Goal: Entertainment & Leisure: Consume media (video, audio)

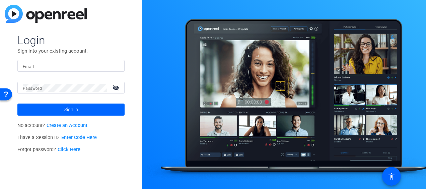
click at [70, 65] on input "Email" at bounding box center [71, 66] width 96 height 8
type input "[DOMAIN_NAME][EMAIL_ADDRESS][DOMAIN_NAME]"
click at [17, 104] on button "Sign in" at bounding box center [70, 110] width 107 height 12
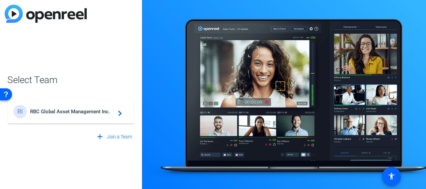
click at [88, 108] on div "RI RBC Global Asset Management Inc. navigate_next" at bounding box center [70, 111] width 115 height 13
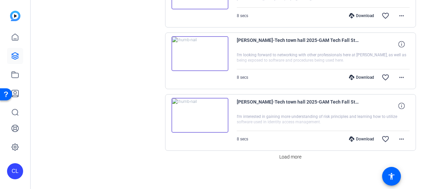
scroll to position [608, 0]
click at [288, 153] on span "Load more" at bounding box center [290, 156] width 22 height 7
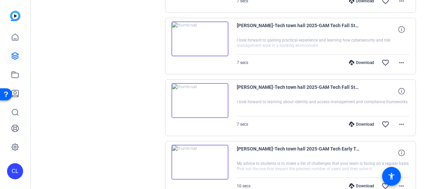
scroll to position [1221, 0]
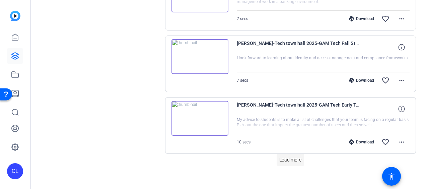
click at [292, 156] on span "Load more" at bounding box center [290, 159] width 22 height 7
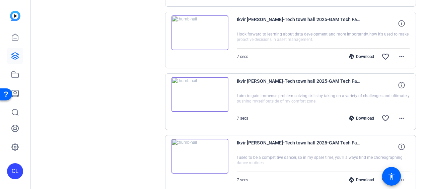
scroll to position [1834, 0]
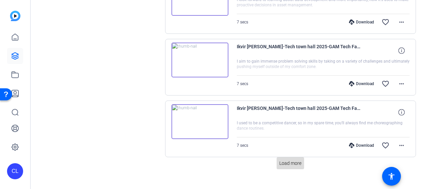
click at [291, 160] on span "Load more" at bounding box center [290, 163] width 22 height 7
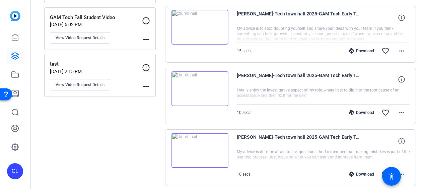
scroll to position [41, 0]
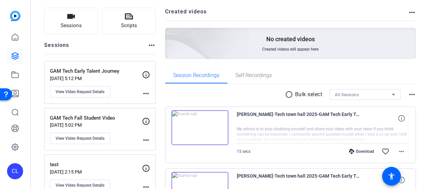
click at [195, 125] on img at bounding box center [200, 127] width 57 height 35
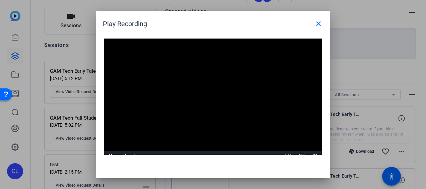
click at [207, 91] on video "Video Player" at bounding box center [213, 100] width 218 height 123
click at [182, 71] on video "Video Player" at bounding box center [213, 100] width 218 height 123
click at [325, 24] on span at bounding box center [319, 24] width 16 height 16
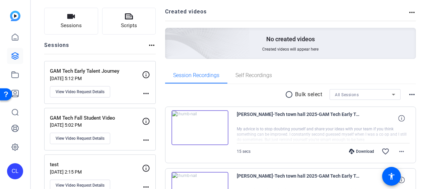
scroll to position [108, 0]
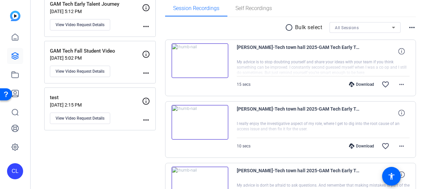
click at [202, 119] on img at bounding box center [200, 122] width 57 height 35
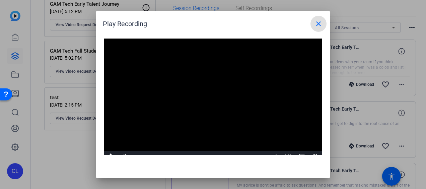
click at [320, 26] on mat-icon "close" at bounding box center [319, 24] width 8 height 8
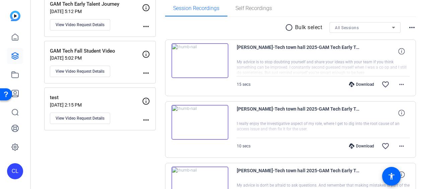
scroll to position [175, 0]
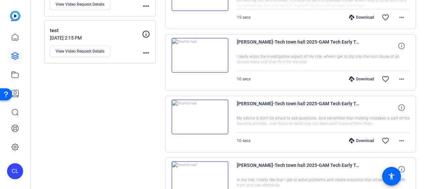
click at [196, 117] on img at bounding box center [200, 116] width 57 height 35
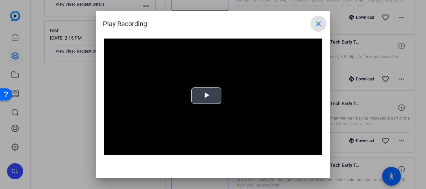
click at [199, 92] on div "Video Player is loading. Play Video Play Mute Current Time 0:00 / Duration -:- …" at bounding box center [213, 100] width 218 height 123
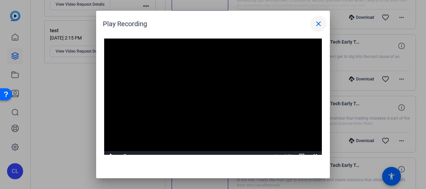
click at [316, 26] on mat-icon "close" at bounding box center [319, 24] width 8 height 8
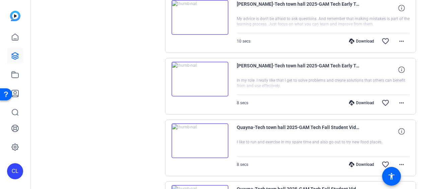
scroll to position [275, 0]
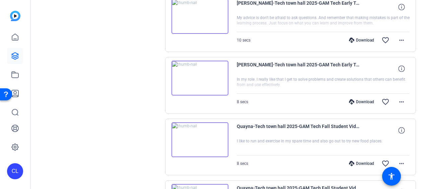
click at [206, 82] on img at bounding box center [200, 78] width 57 height 35
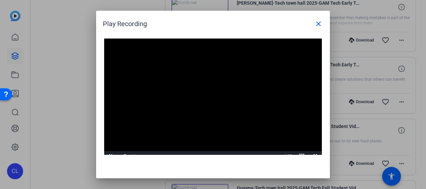
click at [206, 91] on div "Video Player is loading. Play Video Pause Mute Current Time 0:00 / Duration 0:0…" at bounding box center [213, 100] width 218 height 123
click at [316, 23] on mat-icon "close" at bounding box center [319, 24] width 8 height 8
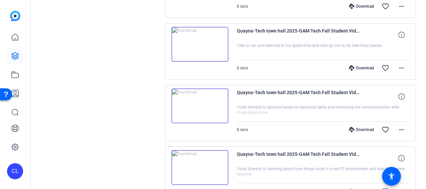
scroll to position [376, 0]
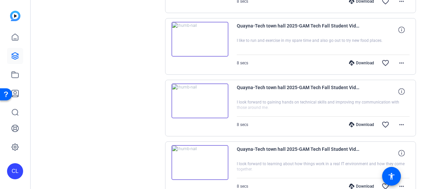
click at [201, 34] on img at bounding box center [200, 39] width 57 height 35
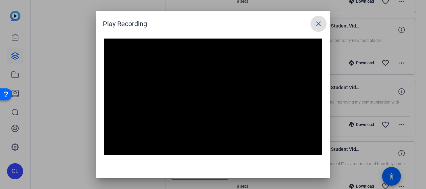
click at [324, 26] on span at bounding box center [319, 24] width 16 height 16
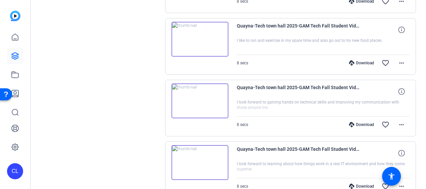
click at [204, 96] on img at bounding box center [200, 100] width 57 height 35
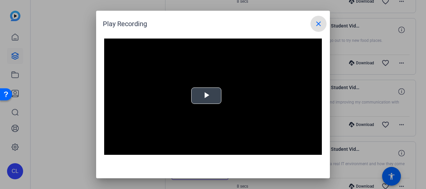
click at [214, 97] on div "Video Player is loading. Play Video Play Mute Current Time 0:00 / Duration 0:07…" at bounding box center [213, 100] width 218 height 123
click at [322, 24] on mat-icon "close" at bounding box center [319, 24] width 8 height 8
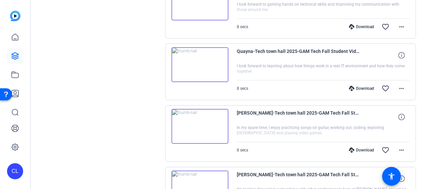
scroll to position [476, 0]
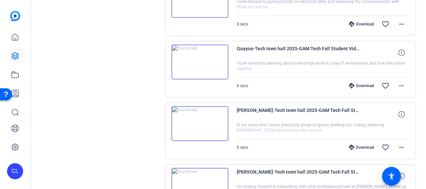
click at [205, 59] on img at bounding box center [200, 62] width 57 height 35
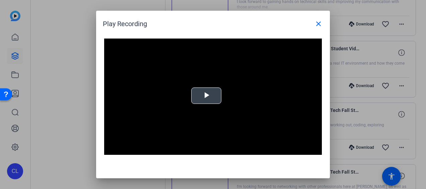
click at [206, 96] on span "Video Player" at bounding box center [206, 96] width 0 height 0
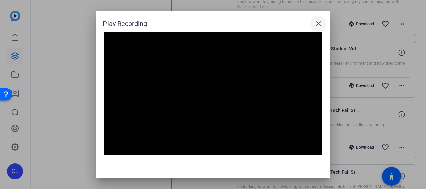
click at [321, 27] on mat-icon "close" at bounding box center [319, 24] width 8 height 8
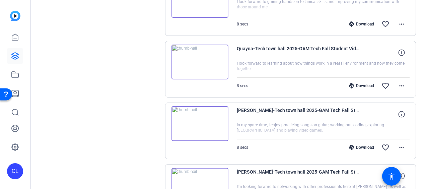
click at [198, 117] on img at bounding box center [200, 123] width 57 height 35
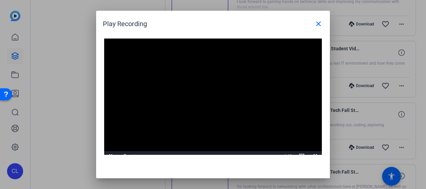
click at [221, 91] on div "Video Player is loading. Play Video Pause Mute Current Time 0:00 / Duration 0:0…" at bounding box center [213, 100] width 218 height 123
click at [322, 24] on mat-icon "close" at bounding box center [319, 24] width 8 height 8
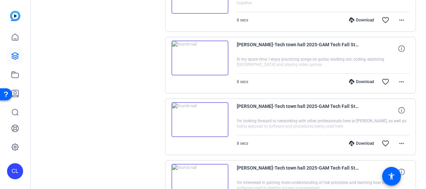
scroll to position [543, 0]
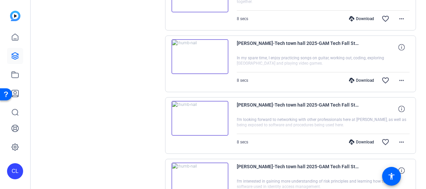
click at [204, 120] on img at bounding box center [200, 118] width 57 height 35
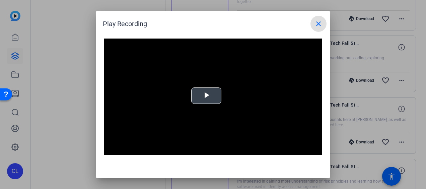
click at [206, 96] on span "Video Player" at bounding box center [206, 96] width 0 height 0
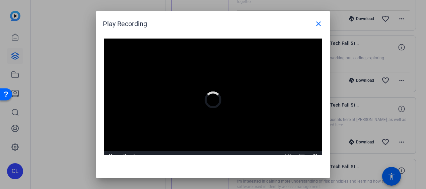
scroll to position [6, 0]
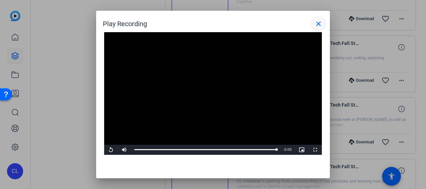
click at [318, 21] on mat-icon "close" at bounding box center [319, 24] width 8 height 8
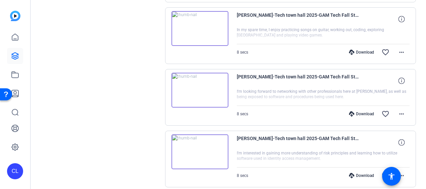
scroll to position [610, 0]
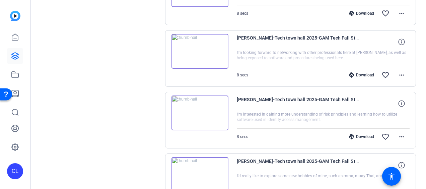
click at [212, 107] on img at bounding box center [200, 112] width 57 height 35
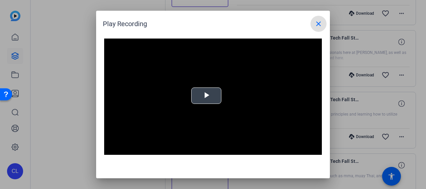
click at [216, 102] on div "Video Player is loading. Play Video Play Mute Current Time 0:00 / Duration -:- …" at bounding box center [213, 100] width 218 height 123
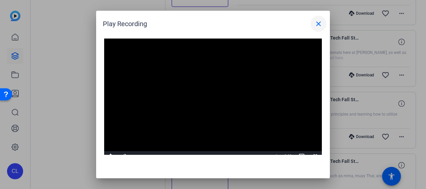
click at [320, 21] on mat-icon "close" at bounding box center [319, 24] width 8 height 8
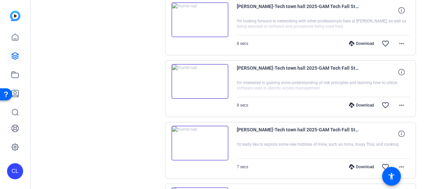
scroll to position [677, 0]
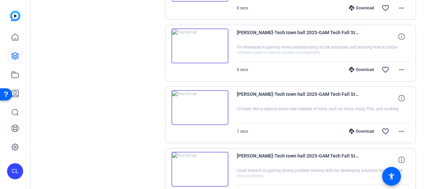
click at [200, 104] on img at bounding box center [200, 107] width 57 height 35
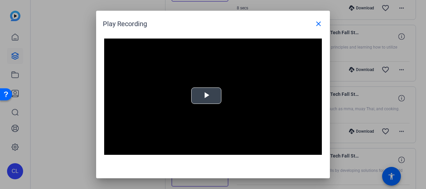
click at [206, 96] on span "Video Player" at bounding box center [206, 96] width 0 height 0
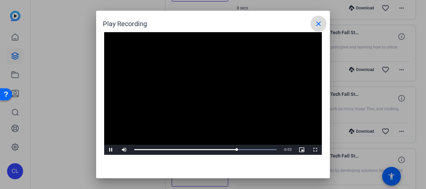
click at [322, 27] on mat-icon "close" at bounding box center [319, 24] width 8 height 8
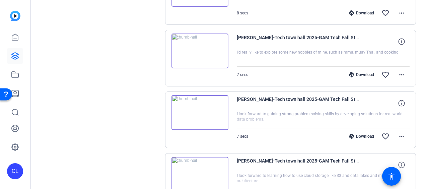
scroll to position [744, 0]
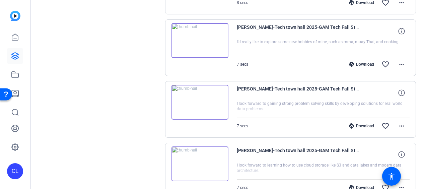
click at [206, 95] on img at bounding box center [200, 102] width 57 height 35
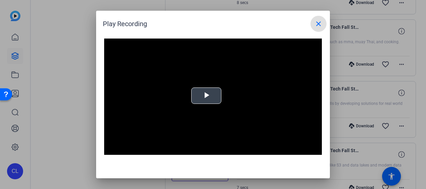
click at [204, 98] on video "Video Player" at bounding box center [213, 100] width 218 height 123
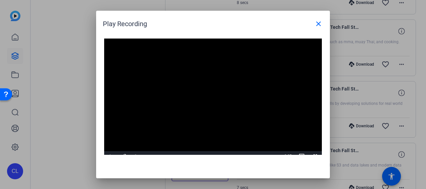
click at [212, 103] on video "Video Player" at bounding box center [213, 100] width 218 height 123
click at [320, 23] on mat-icon "close" at bounding box center [319, 24] width 8 height 8
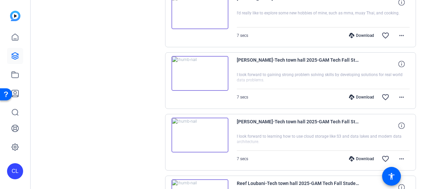
scroll to position [811, 0]
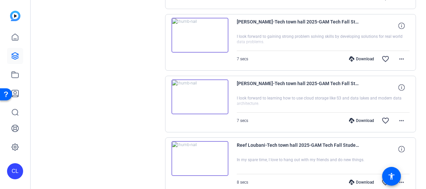
click at [198, 93] on img at bounding box center [200, 96] width 57 height 35
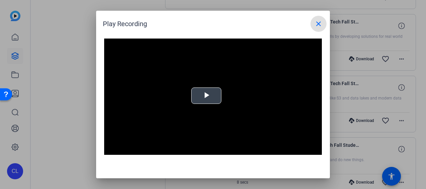
click at [206, 96] on span "Video Player" at bounding box center [206, 96] width 0 height 0
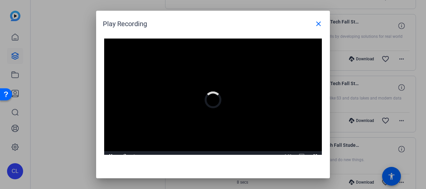
scroll to position [6, 0]
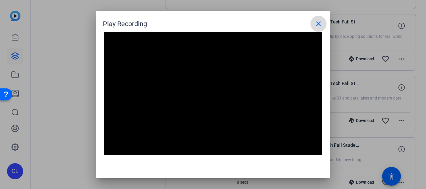
click at [322, 22] on mat-icon "close" at bounding box center [319, 24] width 8 height 8
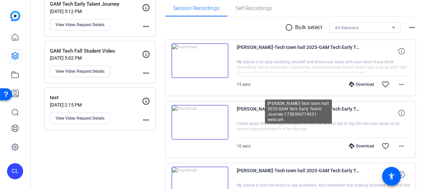
scroll to position [41, 0]
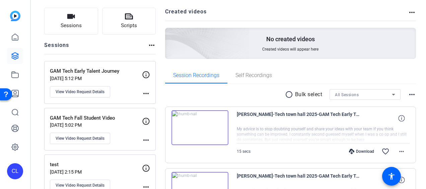
click at [148, 75] on icon at bounding box center [146, 75] width 8 height 8
click at [145, 93] on mat-icon "more_horiz" at bounding box center [146, 93] width 8 height 8
click at [99, 89] on div at bounding box center [213, 94] width 426 height 189
click at [102, 89] on span "View Video Request Details" at bounding box center [80, 91] width 49 height 5
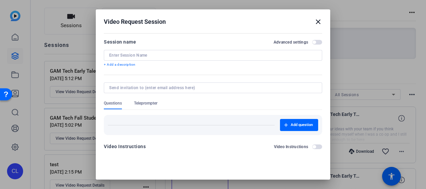
type input "GAM Tech Early Talent Journey"
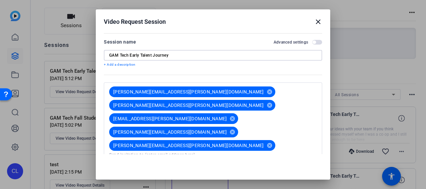
drag, startPoint x: 180, startPoint y: 56, endPoint x: 58, endPoint y: 43, distance: 122.7
click at [58, 43] on div "Video Request Session close Session name Advanced settings GAM Tech Early Talen…" at bounding box center [213, 94] width 426 height 189
click at [314, 20] on mat-icon "close" at bounding box center [318, 22] width 8 height 8
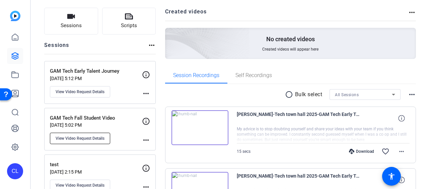
click at [93, 137] on span "View Video Request Details" at bounding box center [80, 138] width 49 height 5
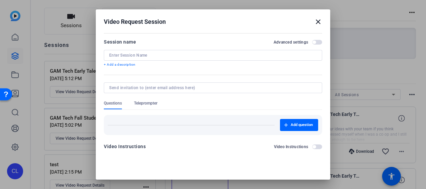
type input "GAM Tech Fall Student Video"
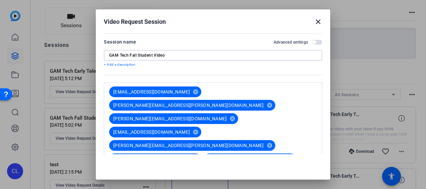
drag, startPoint x: 178, startPoint y: 56, endPoint x: 59, endPoint y: 43, distance: 119.7
click at [59, 43] on div "Video Request Session close Session name Advanced settings GAM Tech Fall Studen…" at bounding box center [213, 94] width 426 height 189
click at [315, 21] on mat-icon "close" at bounding box center [318, 22] width 8 height 8
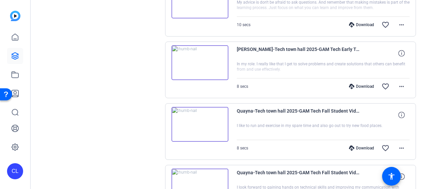
scroll to position [301, 0]
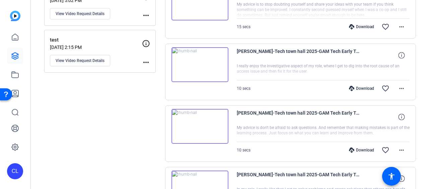
scroll to position [141, 0]
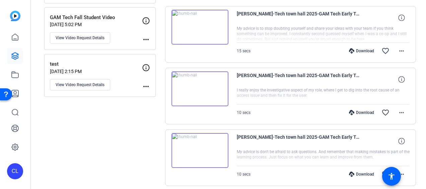
click at [199, 22] on img at bounding box center [200, 27] width 57 height 35
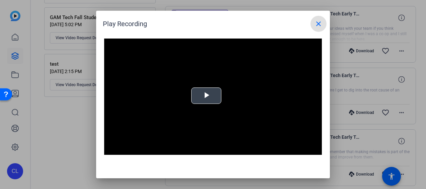
click at [212, 96] on video "Video Player" at bounding box center [213, 100] width 218 height 123
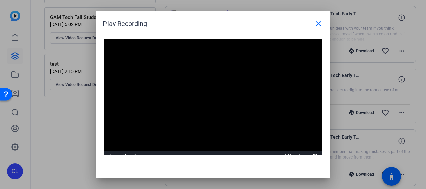
click at [232, 98] on video "Video Player" at bounding box center [213, 100] width 218 height 123
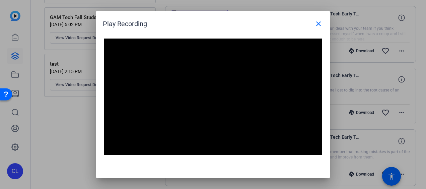
click at [184, 103] on video "Video Player" at bounding box center [213, 100] width 218 height 123
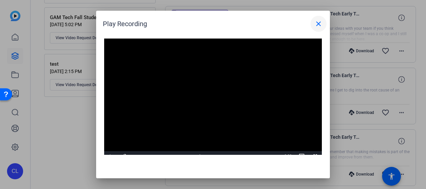
click at [316, 23] on mat-icon "close" at bounding box center [319, 24] width 8 height 8
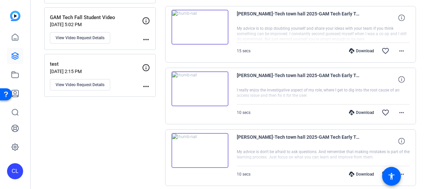
click at [200, 147] on img at bounding box center [200, 150] width 57 height 35
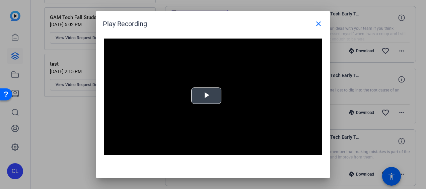
click at [206, 96] on span "Video Player" at bounding box center [206, 96] width 0 height 0
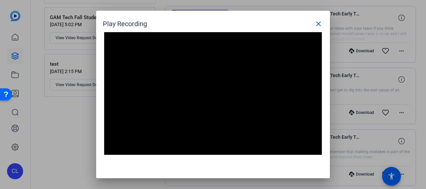
click at [147, 97] on video "Video Player" at bounding box center [213, 93] width 218 height 123
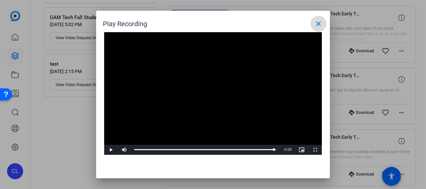
click at [315, 27] on mat-icon "close" at bounding box center [319, 24] width 8 height 8
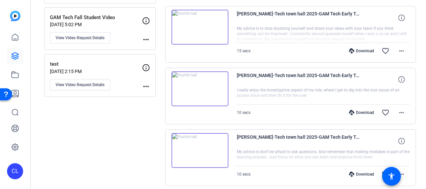
click at [208, 28] on img at bounding box center [200, 27] width 57 height 35
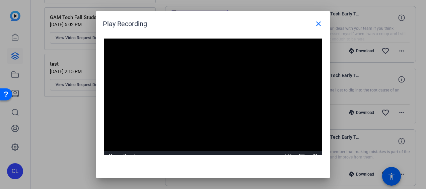
click at [216, 90] on video "Video Player" at bounding box center [213, 100] width 218 height 123
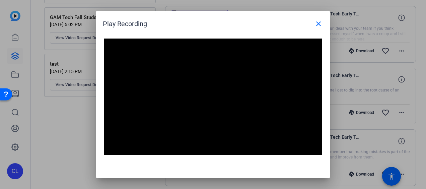
click at [185, 102] on video "Video Player" at bounding box center [213, 100] width 218 height 123
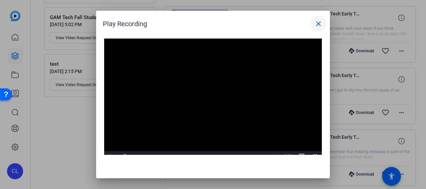
click at [319, 23] on mat-icon "close" at bounding box center [319, 24] width 8 height 8
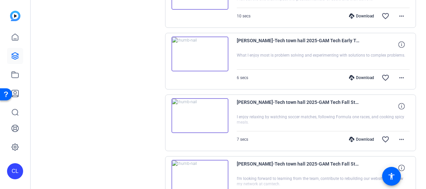
scroll to position [1280, 0]
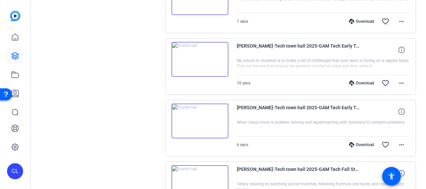
click at [202, 55] on img at bounding box center [200, 59] width 57 height 35
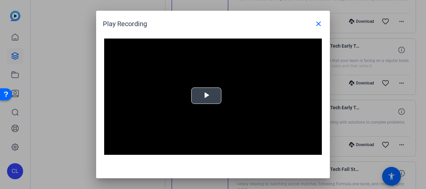
click at [206, 96] on span "Video Player" at bounding box center [206, 96] width 0 height 0
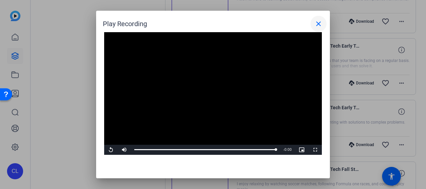
click at [320, 25] on mat-icon "close" at bounding box center [319, 24] width 8 height 8
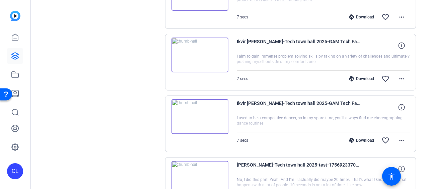
scroll to position [1816, 0]
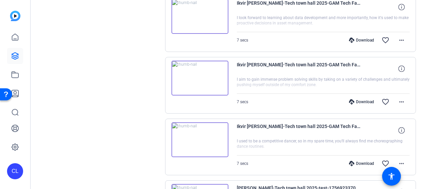
click at [206, 129] on img at bounding box center [200, 139] width 57 height 35
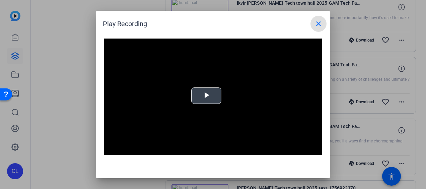
click at [206, 96] on span "Video Player" at bounding box center [206, 96] width 0 height 0
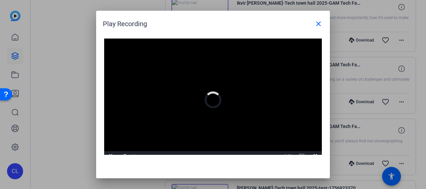
scroll to position [6, 0]
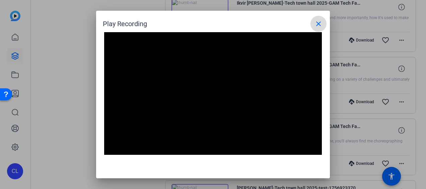
click at [319, 26] on mat-icon "close" at bounding box center [319, 24] width 8 height 8
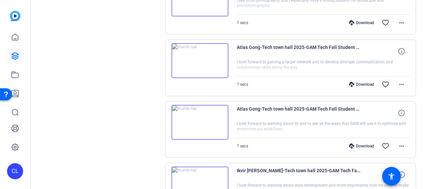
scroll to position [1615, 0]
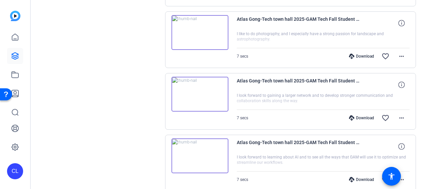
click at [197, 26] on img at bounding box center [200, 32] width 57 height 35
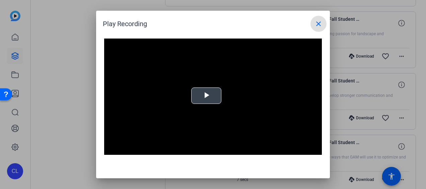
click at [206, 96] on span "Video Player" at bounding box center [206, 96] width 0 height 0
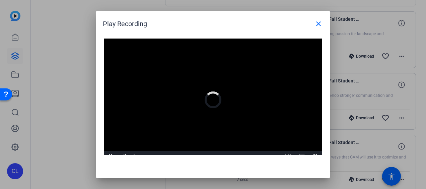
scroll to position [6, 0]
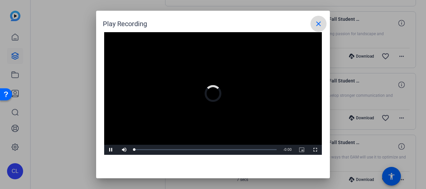
click at [318, 23] on mat-icon "close" at bounding box center [319, 24] width 8 height 8
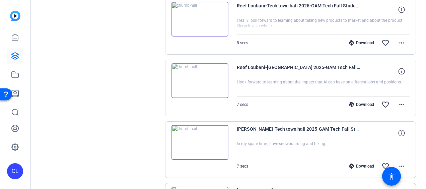
scroll to position [912, 0]
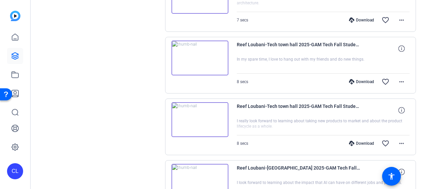
click at [205, 117] on img at bounding box center [200, 119] width 57 height 35
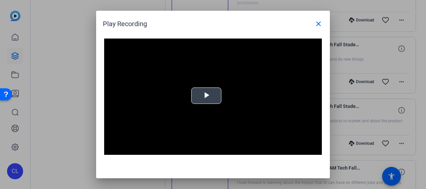
click at [206, 96] on span "Video Player" at bounding box center [206, 96] width 0 height 0
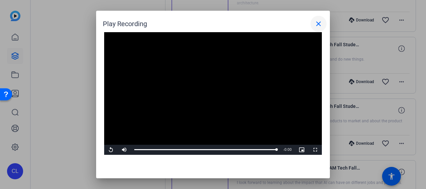
click at [320, 24] on mat-icon "close" at bounding box center [319, 24] width 8 height 8
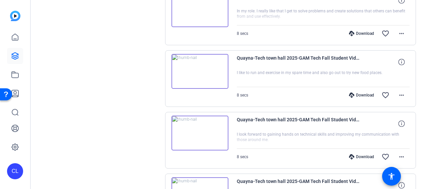
scroll to position [342, 0]
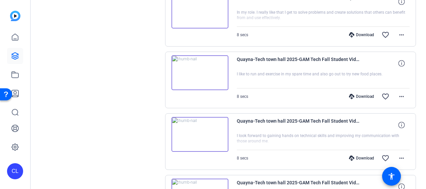
click at [200, 69] on img at bounding box center [200, 72] width 57 height 35
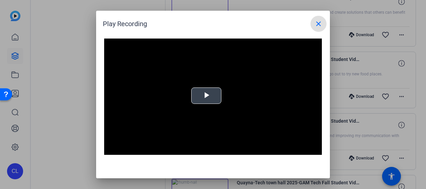
click at [204, 95] on div "Video Player is loading. Play Video Play Mute Current Time 0:00 / Duration -:- …" at bounding box center [213, 100] width 218 height 123
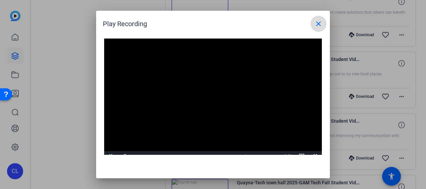
click at [320, 24] on mat-icon "close" at bounding box center [319, 24] width 8 height 8
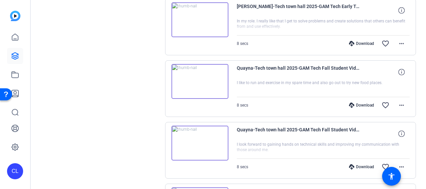
scroll to position [335, 0]
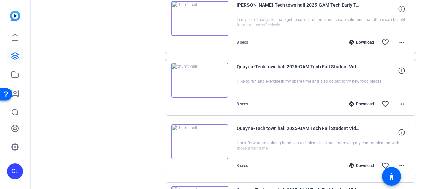
click at [196, 140] on img at bounding box center [200, 141] width 57 height 35
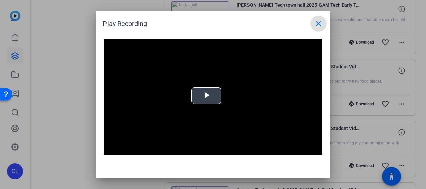
click at [206, 96] on span "Video Player" at bounding box center [206, 96] width 0 height 0
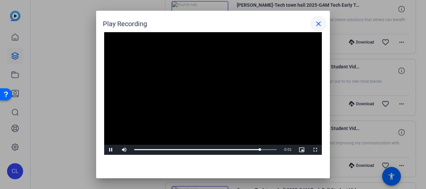
click at [319, 18] on span at bounding box center [319, 24] width 16 height 16
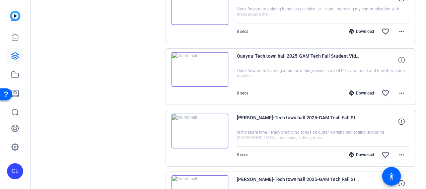
scroll to position [502, 0]
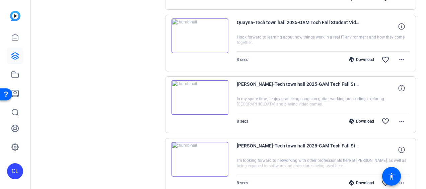
click at [199, 97] on img at bounding box center [200, 97] width 57 height 35
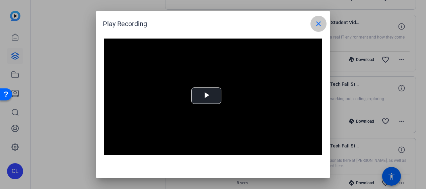
click at [322, 27] on mat-icon "close" at bounding box center [319, 24] width 8 height 8
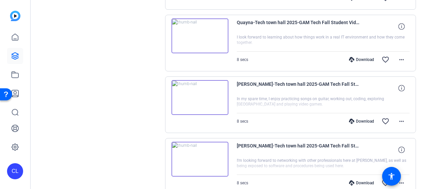
click at [200, 151] on img at bounding box center [200, 159] width 57 height 35
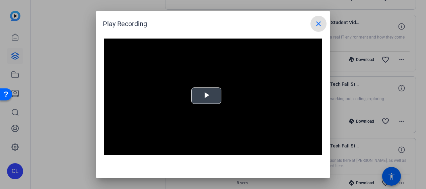
click at [206, 96] on span "Video Player" at bounding box center [206, 96] width 0 height 0
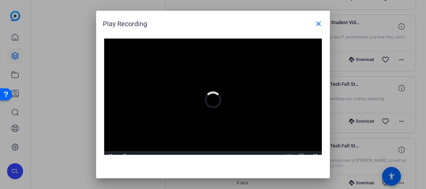
scroll to position [6, 0]
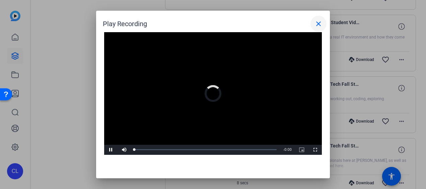
click at [321, 23] on mat-icon "close" at bounding box center [319, 24] width 8 height 8
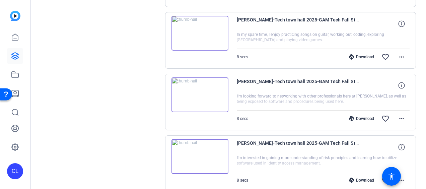
scroll to position [569, 0]
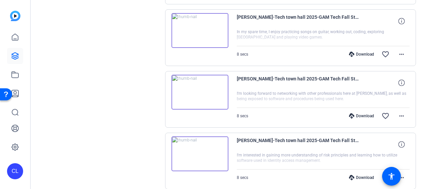
click at [195, 84] on img at bounding box center [200, 92] width 57 height 35
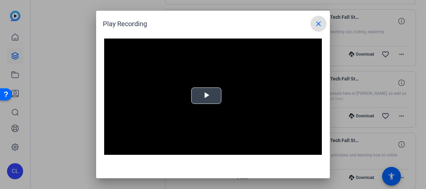
click at [206, 96] on span "Video Player" at bounding box center [206, 96] width 0 height 0
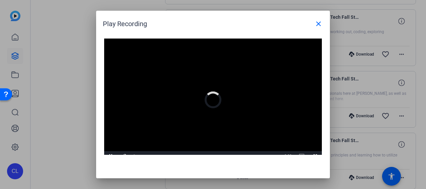
scroll to position [6, 0]
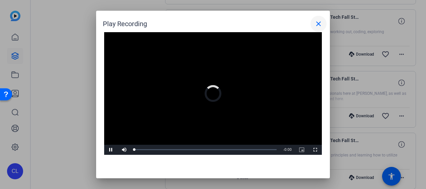
click at [321, 25] on mat-icon "close" at bounding box center [319, 24] width 8 height 8
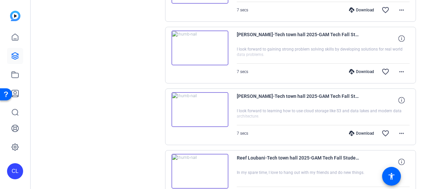
scroll to position [804, 0]
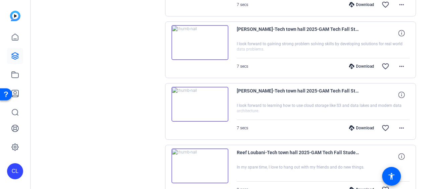
click at [199, 39] on img at bounding box center [200, 42] width 57 height 35
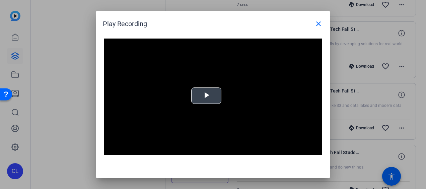
click at [206, 96] on span "Video Player" at bounding box center [206, 96] width 0 height 0
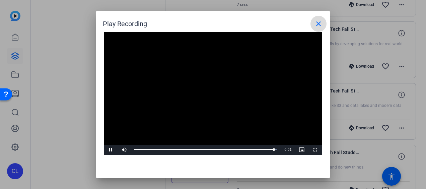
click at [318, 21] on mat-icon "close" at bounding box center [319, 24] width 8 height 8
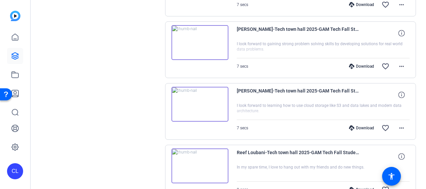
click at [202, 100] on img at bounding box center [200, 104] width 57 height 35
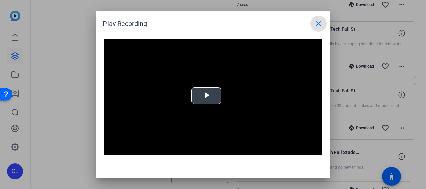
click at [206, 96] on span "Video Player" at bounding box center [206, 96] width 0 height 0
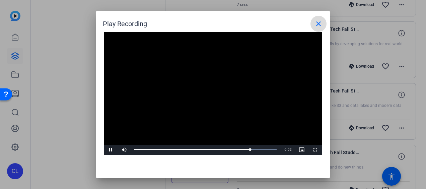
click at [316, 22] on mat-icon "close" at bounding box center [319, 24] width 8 height 8
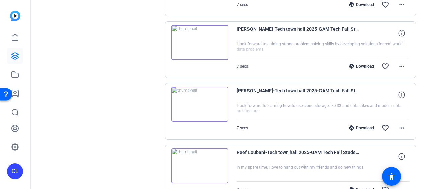
scroll to position [938, 0]
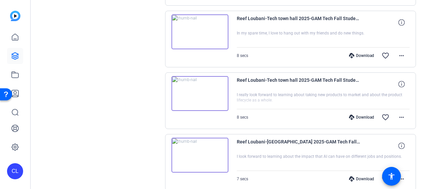
click at [208, 87] on img at bounding box center [200, 93] width 57 height 35
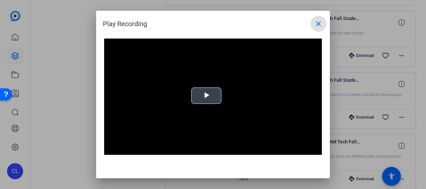
click at [206, 96] on span "Video Player" at bounding box center [206, 96] width 0 height 0
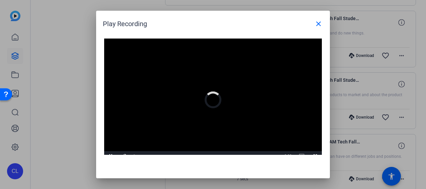
scroll to position [6, 0]
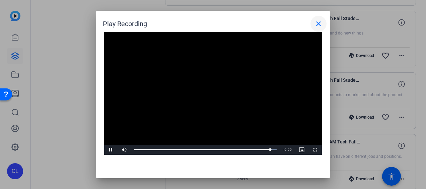
click at [317, 23] on mat-icon "close" at bounding box center [319, 24] width 8 height 8
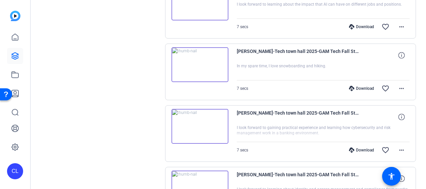
scroll to position [1139, 0]
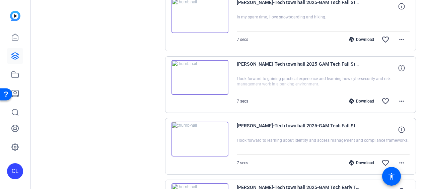
click at [199, 68] on img at bounding box center [200, 77] width 57 height 35
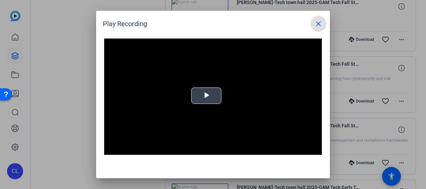
click at [206, 96] on span "Video Player" at bounding box center [206, 96] width 0 height 0
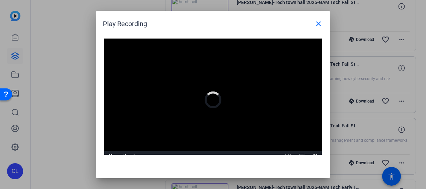
scroll to position [6, 0]
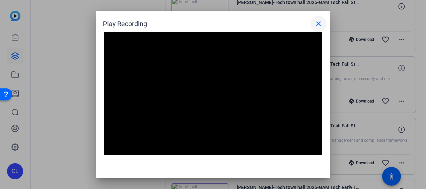
click at [319, 22] on mat-icon "close" at bounding box center [319, 24] width 8 height 8
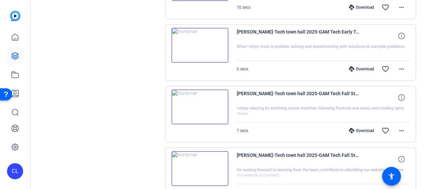
scroll to position [1373, 0]
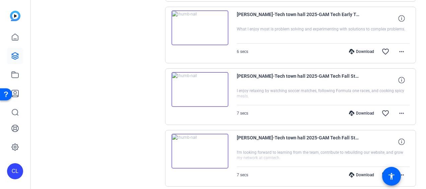
click at [197, 147] on img at bounding box center [200, 151] width 57 height 35
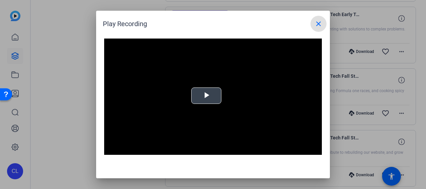
click at [206, 96] on span "Video Player" at bounding box center [206, 96] width 0 height 0
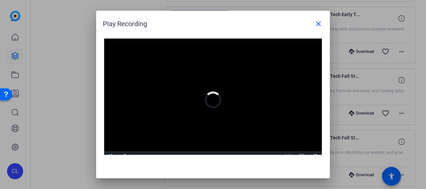
scroll to position [6, 0]
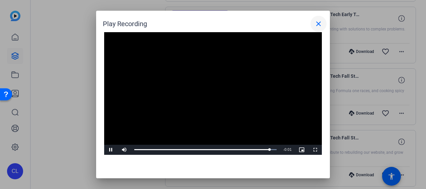
click at [316, 27] on mat-icon "close" at bounding box center [319, 24] width 8 height 8
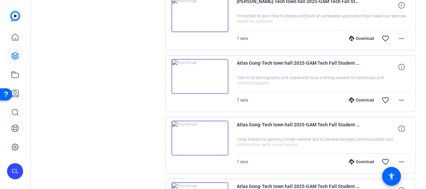
scroll to position [1574, 0]
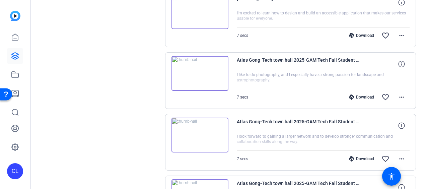
click at [195, 129] on img at bounding box center [200, 135] width 57 height 35
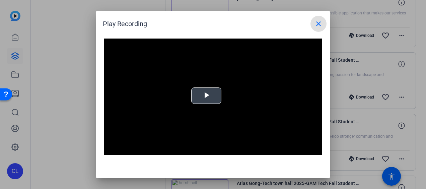
click at [206, 96] on span "Video Player" at bounding box center [206, 96] width 0 height 0
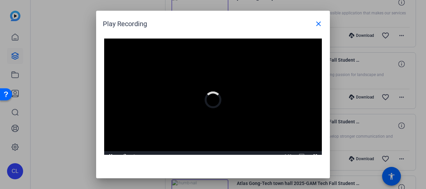
scroll to position [6, 0]
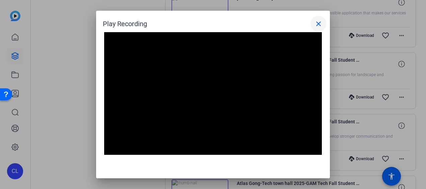
click at [316, 24] on mat-icon "close" at bounding box center [319, 24] width 8 height 8
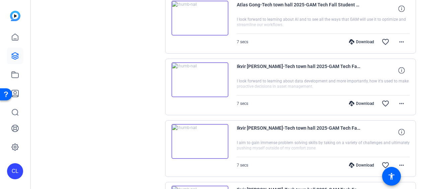
scroll to position [1742, 0]
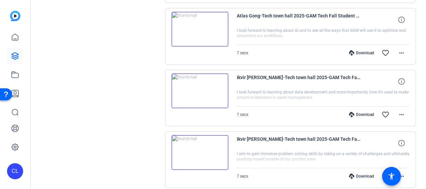
click at [197, 78] on img at bounding box center [200, 90] width 57 height 35
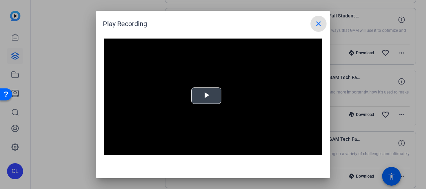
click at [206, 96] on span "Video Player" at bounding box center [206, 96] width 0 height 0
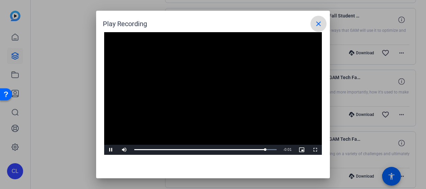
click at [316, 25] on mat-icon "close" at bounding box center [319, 24] width 8 height 8
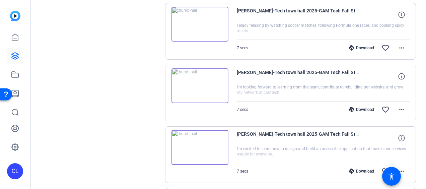
scroll to position [1373, 0]
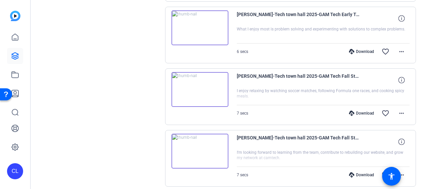
click at [198, 82] on img at bounding box center [200, 89] width 57 height 35
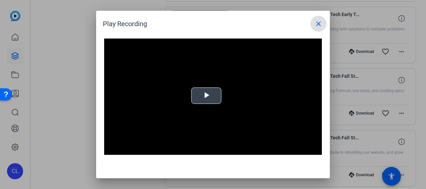
click at [206, 96] on span "Video Player" at bounding box center [206, 96] width 0 height 0
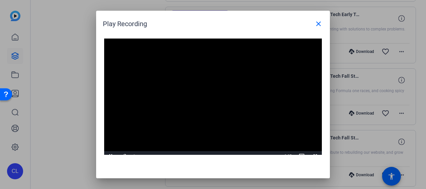
scroll to position [6, 0]
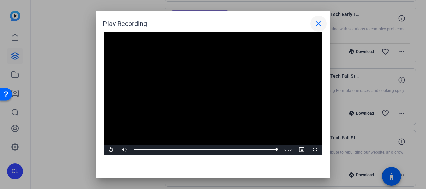
click at [316, 26] on mat-icon "close" at bounding box center [319, 24] width 8 height 8
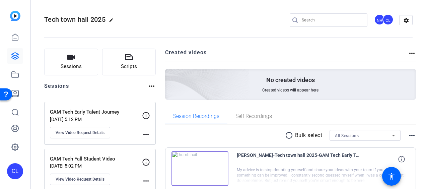
scroll to position [100, 0]
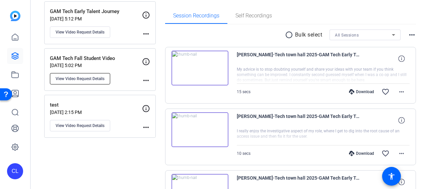
click at [83, 76] on span "View Video Request Details" at bounding box center [80, 78] width 49 height 5
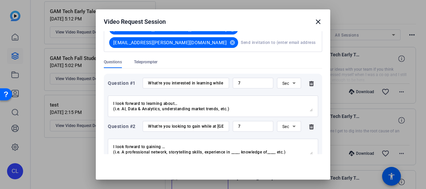
scroll to position [167, 0]
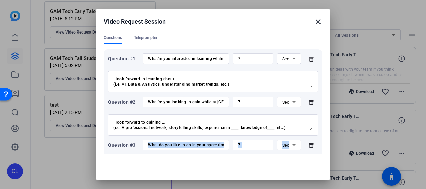
drag, startPoint x: 146, startPoint y: 96, endPoint x: 233, endPoint y: 105, distance: 88.2
click at [233, 140] on div "Question #3 What do you like to do in your spare time? 7 Sec I'd like to_______…" at bounding box center [213, 159] width 210 height 39
click at [177, 142] on input "What do you like to do in your spare time?" at bounding box center [186, 144] width 76 height 5
drag, startPoint x: 147, startPoint y: 95, endPoint x: 241, endPoint y: 104, distance: 94.2
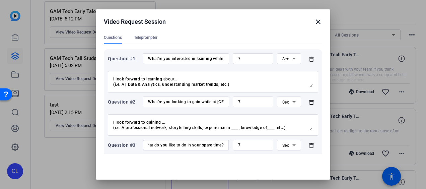
click at [241, 140] on div "Question #3 What do you like to do in your spare time? 7 Sec I'd like to_______…" at bounding box center [213, 159] width 210 height 39
click at [207, 142] on input "What do you like to do in your spare time?" at bounding box center [186, 144] width 76 height 5
drag, startPoint x: 217, startPoint y: 96, endPoint x: 112, endPoint y: 96, distance: 104.5
click at [112, 140] on div "Question #3 What do you like to do in your spare time? 7 Sec" at bounding box center [213, 145] width 210 height 11
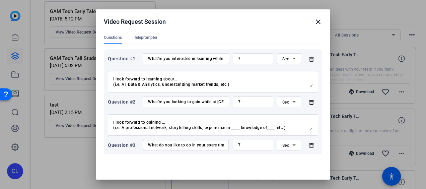
click at [316, 23] on mat-icon "close" at bounding box center [318, 22] width 8 height 8
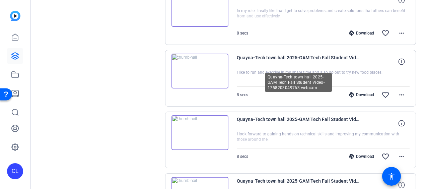
scroll to position [368, 0]
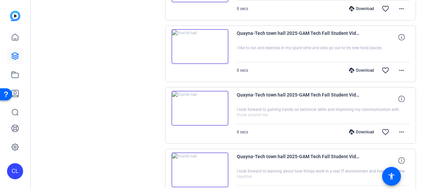
click at [203, 46] on img at bounding box center [200, 46] width 57 height 35
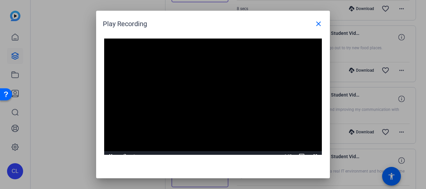
click at [210, 96] on div "Video Player is loading. Play Video Pause Mute Current Time 0:00 / Duration 0:0…" at bounding box center [213, 100] width 218 height 123
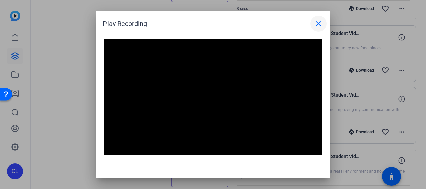
click at [322, 22] on mat-icon "close" at bounding box center [319, 24] width 8 height 8
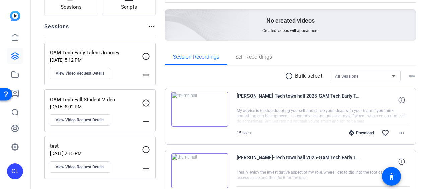
scroll to position [0, 0]
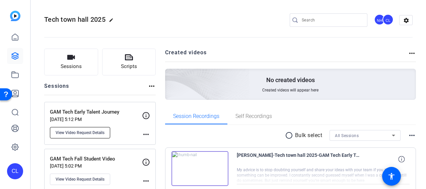
click at [96, 133] on span "View Video Request Details" at bounding box center [80, 132] width 49 height 5
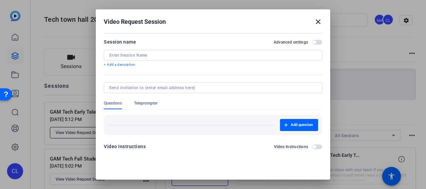
type input "GAM Tech Early Talent Journey"
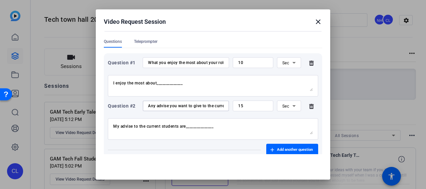
scroll to position [0, 40]
drag, startPoint x: 157, startPoint y: 73, endPoint x: 300, endPoint y: 90, distance: 144.4
click at [300, 100] on div "Question #2 Any advise you want to give to the current coop students? 15 Sec My…" at bounding box center [213, 119] width 210 height 39
click at [315, 24] on mat-icon "close" at bounding box center [318, 22] width 8 height 8
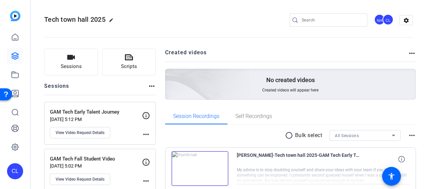
scroll to position [67, 0]
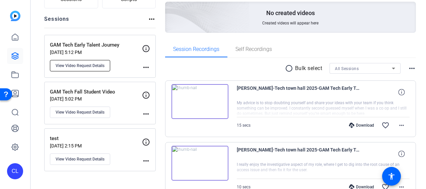
click at [87, 61] on button "View Video Request Details" at bounding box center [80, 65] width 60 height 11
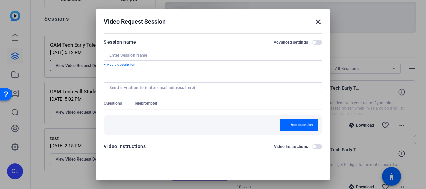
type input "GAM Tech Early Talent Journey"
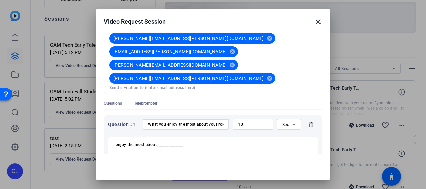
scroll to position [0, 8]
drag, startPoint x: 148, startPoint y: 92, endPoint x: 343, endPoint y: 109, distance: 195.3
click at [343, 109] on div "Video Request Session close Session name Advanced settings GAM Tech Early Talen…" at bounding box center [213, 94] width 426 height 189
click at [314, 20] on mat-icon "close" at bounding box center [318, 22] width 8 height 8
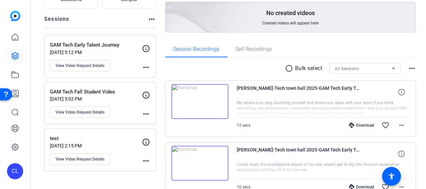
scroll to position [0, 0]
click at [200, 159] on img at bounding box center [200, 163] width 57 height 35
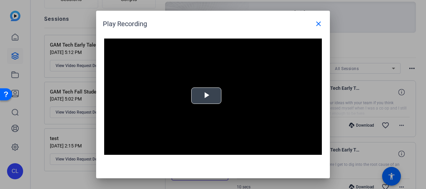
click at [206, 96] on span "Video Player" at bounding box center [206, 96] width 0 height 0
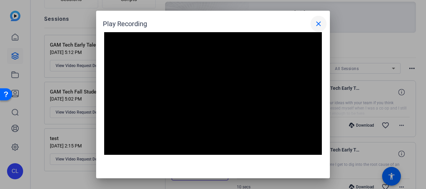
click at [322, 21] on mat-icon "close" at bounding box center [319, 24] width 8 height 8
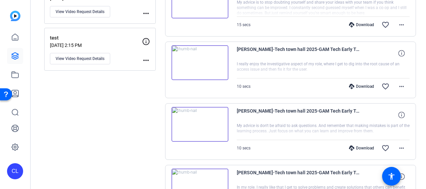
scroll to position [268, 0]
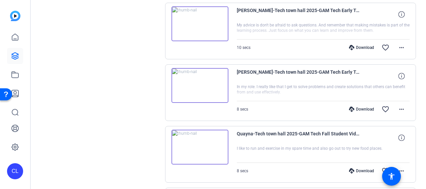
click at [203, 95] on img at bounding box center [200, 85] width 57 height 35
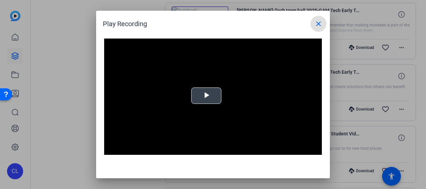
click at [205, 88] on div "Video Player is loading. Play Video Play Mute Current Time 0:00 / Duration 0:07…" at bounding box center [213, 100] width 218 height 123
click at [316, 21] on mat-icon "close" at bounding box center [319, 24] width 8 height 8
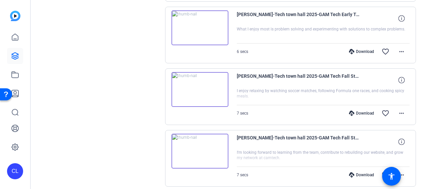
scroll to position [1306, 0]
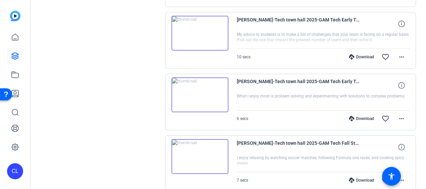
click at [201, 88] on img at bounding box center [200, 94] width 57 height 35
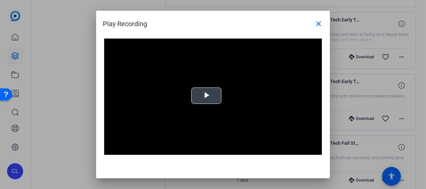
click at [206, 96] on span "Video Player" at bounding box center [206, 96] width 0 height 0
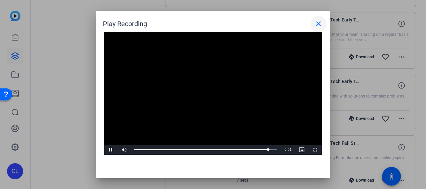
click at [324, 23] on span at bounding box center [319, 24] width 16 height 16
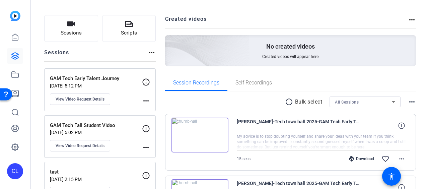
scroll to position [0, 0]
